Goal: Task Accomplishment & Management: Manage account settings

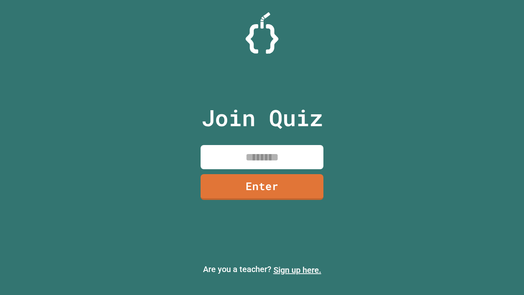
click at [297, 270] on link "Sign up here." at bounding box center [297, 270] width 48 height 10
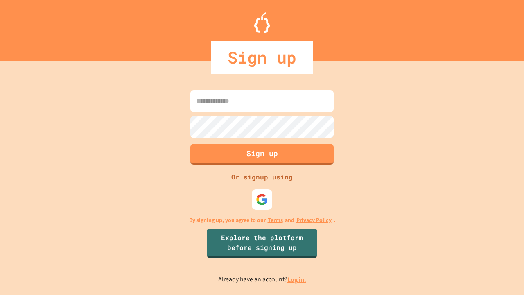
click at [297, 279] on link "Log in." at bounding box center [296, 279] width 19 height 9
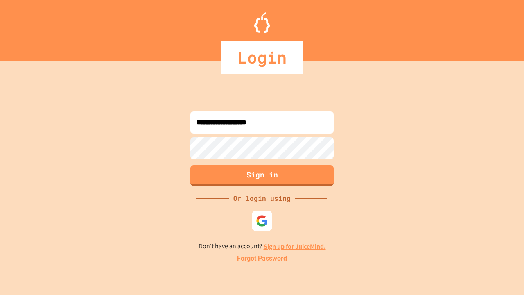
type input "**********"
